Goal: Navigation & Orientation: Find specific page/section

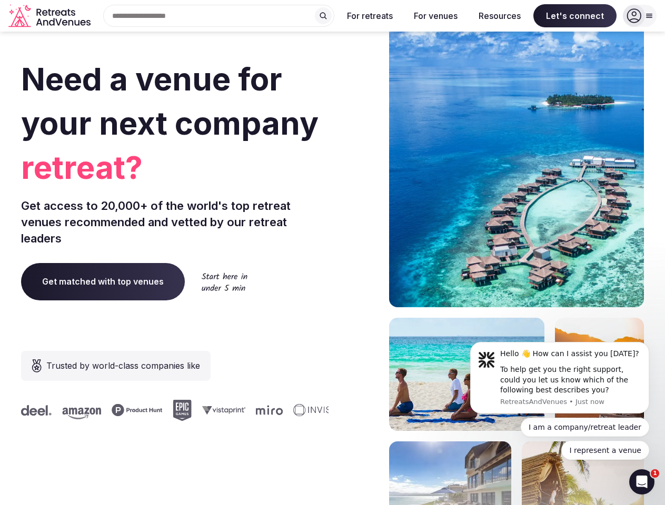
click at [332, 253] on div "Need a venue for your next company retreat? Get access to 20,000+ of the world'…" at bounding box center [332, 315] width 623 height 634
click at [219, 16] on div "Search Popular Destinations [GEOGRAPHIC_DATA], [GEOGRAPHIC_DATA] [GEOGRAPHIC_DA…" at bounding box center [215, 16] width 240 height 22
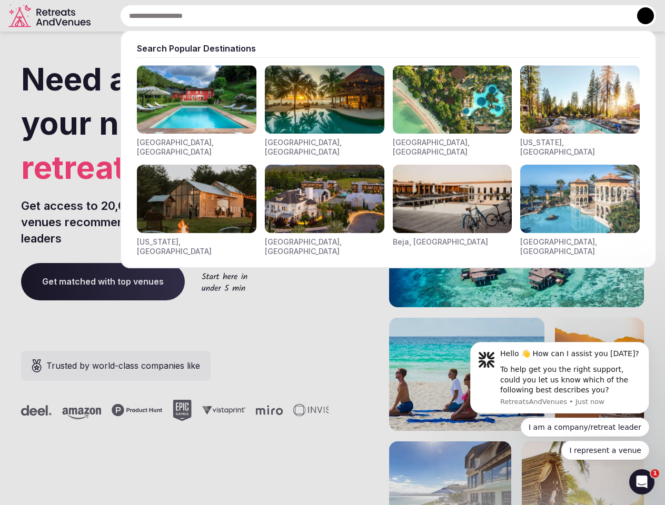
click at [323, 16] on input "text" at bounding box center [388, 16] width 537 height 22
click at [370, 16] on input "text" at bounding box center [388, 16] width 537 height 22
click at [435, 16] on input "text" at bounding box center [388, 16] width 537 height 22
click at [500, 16] on input "text" at bounding box center [388, 16] width 537 height 22
click at [575, 16] on input "text" at bounding box center [388, 16] width 537 height 22
